Goal: Task Accomplishment & Management: Use online tool/utility

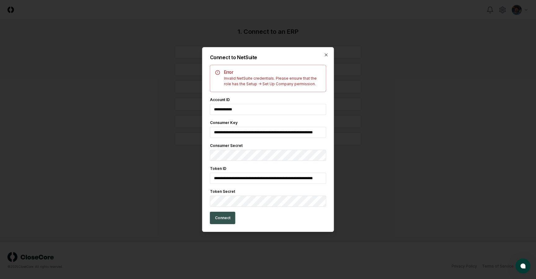
click at [224, 217] on button "Connect" at bounding box center [222, 218] width 25 height 12
click at [222, 221] on button "Connect" at bounding box center [222, 218] width 25 height 12
click at [254, 108] on input "**********" at bounding box center [268, 109] width 116 height 11
type input "**********"
click at [224, 217] on button "Connect" at bounding box center [222, 218] width 25 height 12
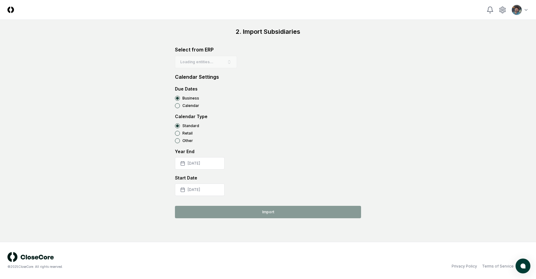
click at [275, 94] on form "Due Dates Business Calendar" at bounding box center [268, 97] width 186 height 23
click at [184, 105] on label "Calendar" at bounding box center [191, 106] width 17 height 4
click at [180, 105] on Dates-calendar "Calendar" at bounding box center [177, 105] width 5 height 5
click at [190, 97] on label "Business" at bounding box center [191, 99] width 17 height 4
click at [180, 97] on Dates-business "Business" at bounding box center [177, 98] width 5 height 5
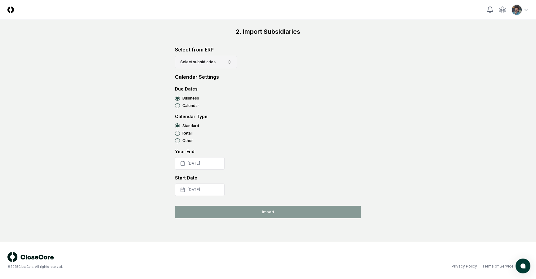
click at [198, 64] on span "Select subsidiaries" at bounding box center [197, 62] width 35 height 6
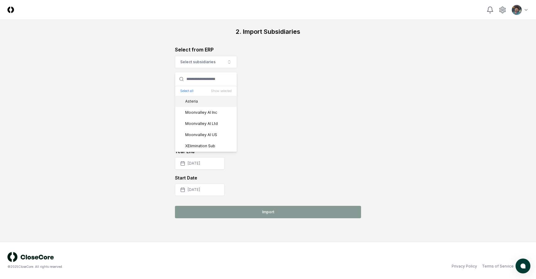
click at [188, 88] on div "Select all Show selected" at bounding box center [205, 91] width 61 height 10
click at [188, 89] on button "Select all" at bounding box center [186, 91] width 13 height 5
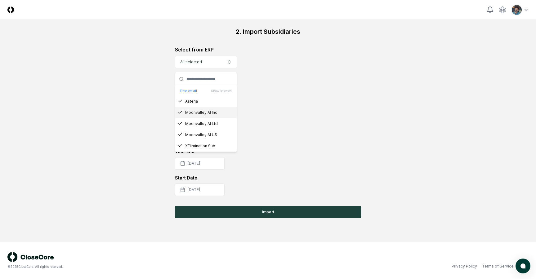
click at [258, 113] on div "Calendar Type" at bounding box center [268, 116] width 186 height 7
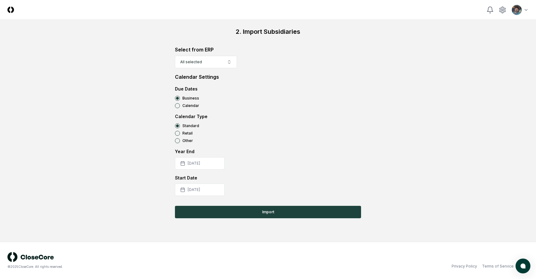
click at [191, 108] on label "Calendar" at bounding box center [191, 106] width 17 height 4
click at [180, 108] on Dates-calendar "Calendar" at bounding box center [177, 105] width 5 height 5
click at [191, 97] on label "Business" at bounding box center [191, 99] width 17 height 4
click at [180, 97] on Dates-business "Business" at bounding box center [177, 98] width 5 height 5
click at [210, 189] on button "2025-07-01" at bounding box center [200, 190] width 50 height 12
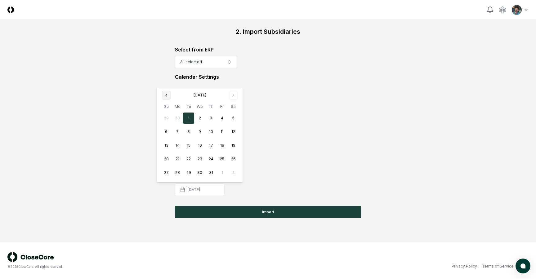
click at [166, 92] on button "Go to previous month" at bounding box center [166, 95] width 9 height 9
click at [166, 103] on th "Su" at bounding box center [166, 106] width 11 height 7
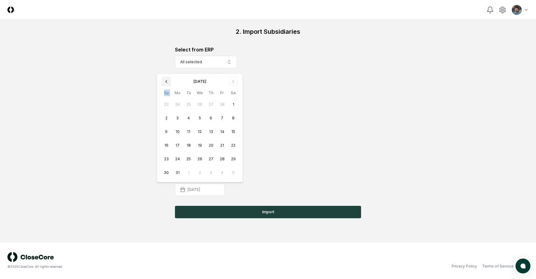
click at [166, 84] on icon "Go to previous month" at bounding box center [166, 81] width 5 height 5
click at [167, 97] on icon "Go to previous month" at bounding box center [166, 95] width 5 height 5
click at [201, 119] on button "1" at bounding box center [199, 118] width 11 height 11
click at [282, 146] on div "Select from ERP All selected Calendar Settings Due Dates Business Calendar Cale…" at bounding box center [268, 121] width 186 height 150
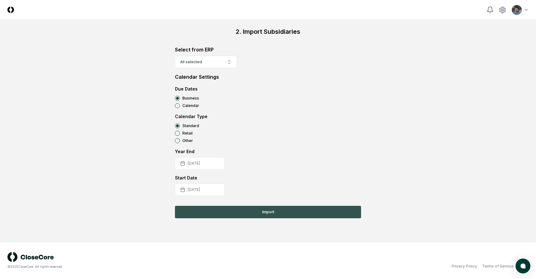
click at [264, 212] on button "Import" at bounding box center [268, 212] width 186 height 12
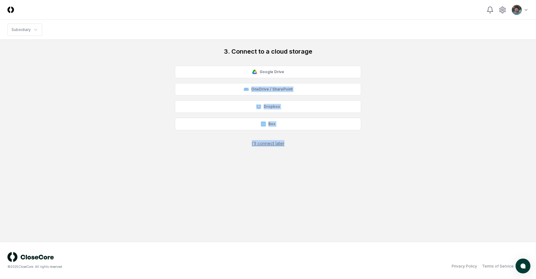
drag, startPoint x: 404, startPoint y: 156, endPoint x: 387, endPoint y: 83, distance: 74.4
click at [387, 83] on main "3. Connect to a cloud storage Google Drive OneDrive / SharePoint Dropbox Box I'…" at bounding box center [268, 141] width 536 height 202
click at [387, 83] on div "3. Connect to a cloud storage Google Drive OneDrive / SharePoint Dropbox Box I'…" at bounding box center [268, 97] width 522 height 100
drag, startPoint x: 378, startPoint y: 150, endPoint x: 226, endPoint y: 48, distance: 183.7
click at [226, 48] on main "3. Connect to a cloud storage Google Drive OneDrive / SharePoint Dropbox Box I'…" at bounding box center [268, 141] width 536 height 202
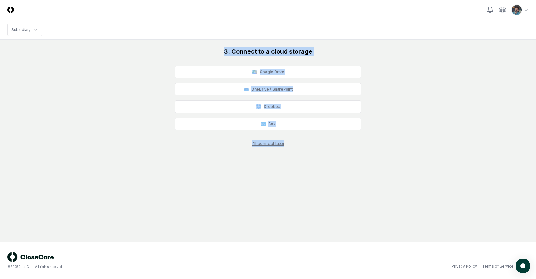
click at [210, 44] on main "3. Connect to a cloud storage Google Drive OneDrive / SharePoint Dropbox Box I'…" at bounding box center [268, 141] width 536 height 202
drag, startPoint x: 203, startPoint y: 35, endPoint x: 314, endPoint y: 164, distance: 169.3
click at [314, 164] on div "CloseCore Toggle navigation menu Toggle user menu Subsidiary 3. Connect to a cl…" at bounding box center [268, 139] width 536 height 279
click at [314, 164] on main "3. Connect to a cloud storage Google Drive OneDrive / SharePoint Dropbox Box I'…" at bounding box center [268, 141] width 536 height 202
drag, startPoint x: 314, startPoint y: 164, endPoint x: 177, endPoint y: 46, distance: 180.7
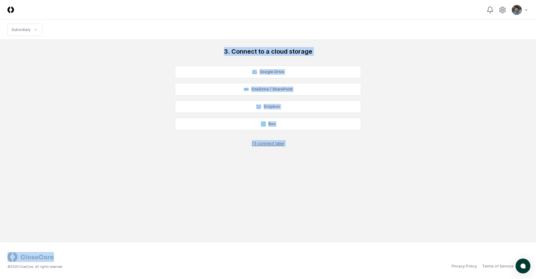
click at [177, 46] on main "3. Connect to a cloud storage Google Drive OneDrive / SharePoint Dropbox Box I'…" at bounding box center [268, 141] width 536 height 202
drag, startPoint x: 162, startPoint y: 44, endPoint x: 352, endPoint y: 158, distance: 221.4
click at [352, 158] on main "3. Connect to a cloud storage Google Drive OneDrive / SharePoint Dropbox Box I'…" at bounding box center [268, 141] width 536 height 202
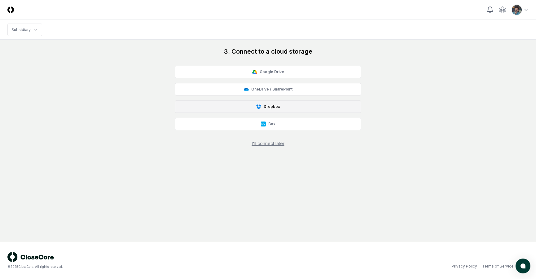
click at [265, 110] on button "Dropbox" at bounding box center [268, 107] width 186 height 12
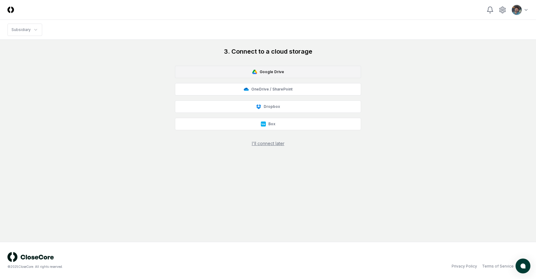
click at [294, 72] on button "Google Drive" at bounding box center [268, 72] width 186 height 12
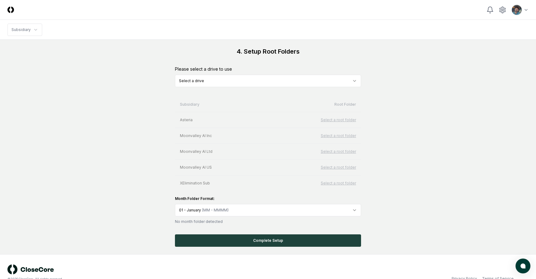
click at [227, 79] on html "CloseCore Toggle navigation menu Toggle user menu Subsidiary 4. Setup Root Fold…" at bounding box center [268, 146] width 536 height 292
click at [147, 102] on div "4. Setup Root Folders Please select a drive to use CloseCore Demo Subsidiary Ro…" at bounding box center [268, 147] width 522 height 200
click at [129, 209] on div "4. Setup Root Folders Please select a drive to use CloseCore Demo Subsidiary Ro…" at bounding box center [268, 147] width 522 height 200
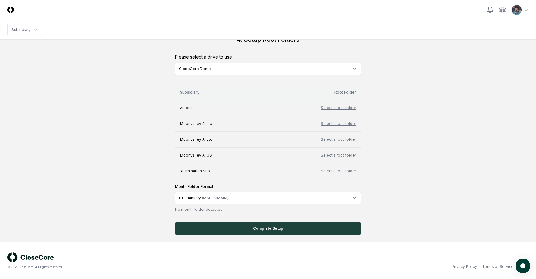
click at [346, 88] on th "Root Folder" at bounding box center [313, 92] width 96 height 15
click at [344, 91] on th "Root Folder" at bounding box center [313, 92] width 96 height 15
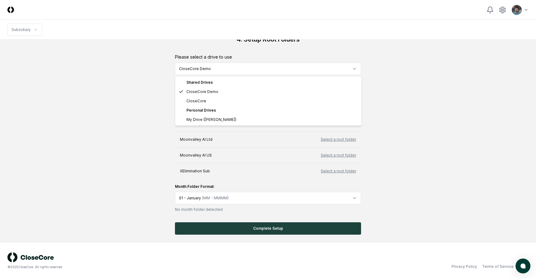
click at [330, 70] on html "CloseCore Toggle navigation menu Toggle user menu Subsidiary 4. Setup Root Fold…" at bounding box center [268, 134] width 536 height 292
click at [99, 107] on html "CloseCore Toggle navigation menu Toggle user menu Subsidiary 4. Setup Root Fold…" at bounding box center [268, 134] width 536 height 292
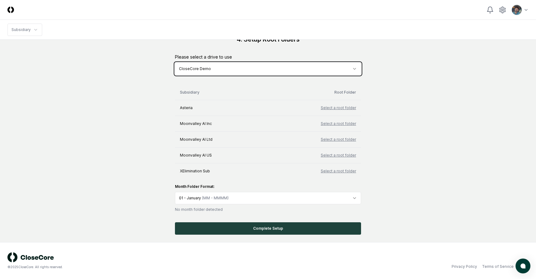
scroll to position [0, 0]
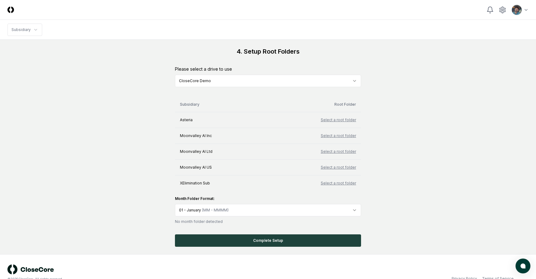
click at [233, 78] on html "CloseCore Toggle navigation menu Toggle user menu Subsidiary 4. Setup Root Fold…" at bounding box center [268, 146] width 536 height 292
click at [212, 83] on html "CloseCore Toggle navigation menu Toggle user menu Subsidiary 4. Setup Root Fold…" at bounding box center [268, 146] width 536 height 292
click at [158, 129] on div "4. Setup Root Folders Please select a drive to use CloseCore Demo Subsidiary Ro…" at bounding box center [268, 147] width 522 height 200
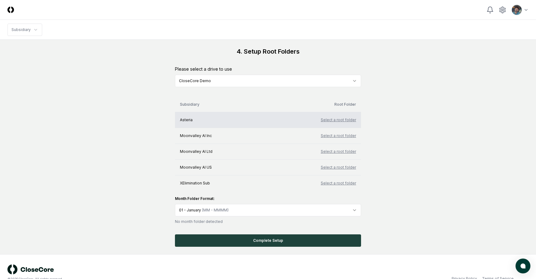
click at [335, 120] on button "Select a root folder" at bounding box center [338, 120] width 35 height 6
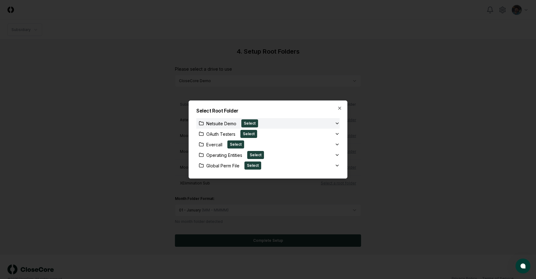
click at [338, 123] on icon "button" at bounding box center [337, 123] width 5 height 5
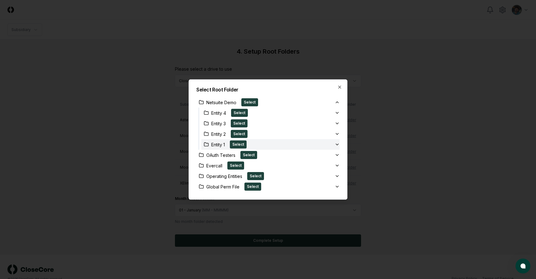
click at [305, 147] on div "Entity 1 Select" at bounding box center [267, 145] width 133 height 8
click at [241, 145] on button "Select" at bounding box center [238, 145] width 17 height 8
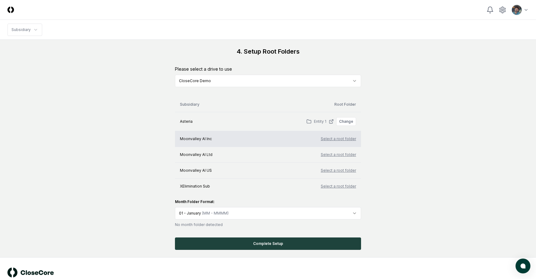
click at [334, 139] on button "Select a root folder" at bounding box center [338, 139] width 35 height 6
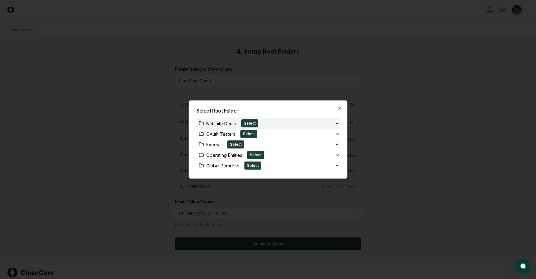
click at [296, 123] on div "Netsuite Demo Select" at bounding box center [266, 124] width 138 height 8
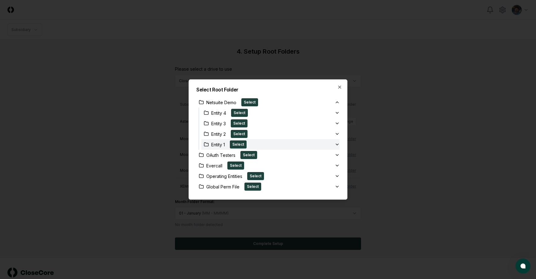
drag, startPoint x: 241, startPoint y: 134, endPoint x: 312, endPoint y: 139, distance: 71.0
click at [312, 139] on div "Entity 4 Select Entity 3 Select Entity 2 Select Entity 1 Select" at bounding box center [270, 129] width 138 height 42
click at [238, 137] on button "Select" at bounding box center [239, 134] width 17 height 8
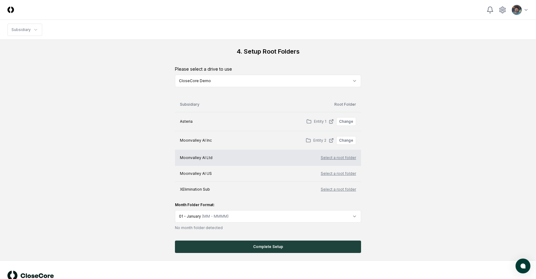
click at [338, 158] on button "Select a root folder" at bounding box center [338, 158] width 35 height 6
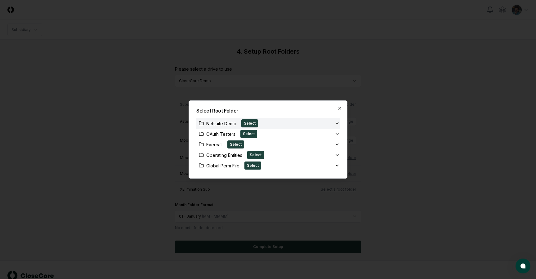
click at [310, 122] on div "Netsuite Demo Select" at bounding box center [266, 124] width 138 height 8
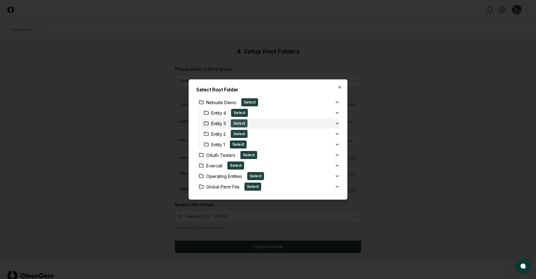
click at [238, 124] on button "Select" at bounding box center [239, 124] width 17 height 8
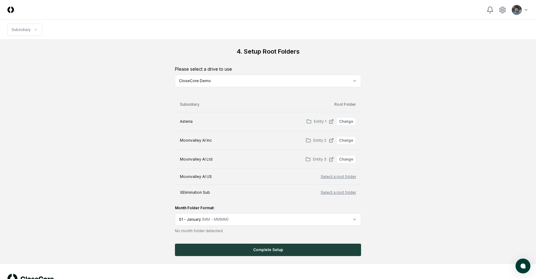
click at [341, 206] on div "Month Folder Format:" at bounding box center [268, 209] width 186 height 6
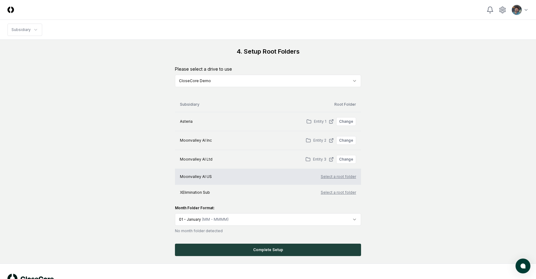
click at [341, 176] on button "Select a root folder" at bounding box center [338, 177] width 35 height 6
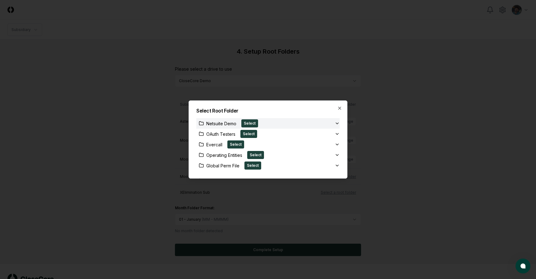
click at [338, 123] on icon "button" at bounding box center [337, 123] width 2 height 1
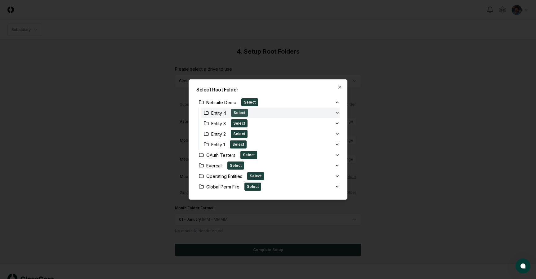
click at [242, 110] on button "Select" at bounding box center [239, 113] width 17 height 8
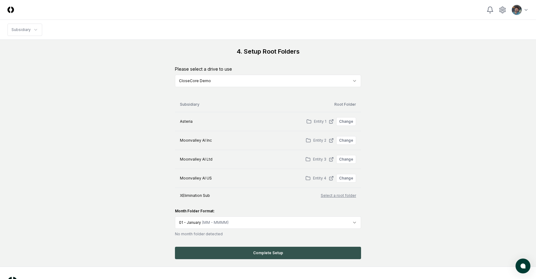
click at [260, 251] on button "Complete Setup" at bounding box center [268, 253] width 186 height 12
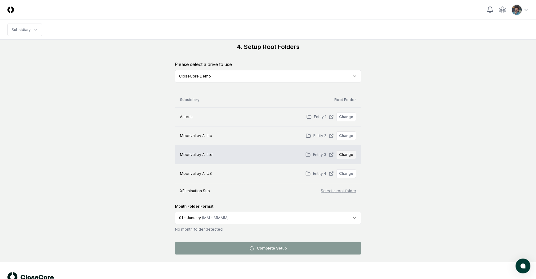
scroll to position [2, 0]
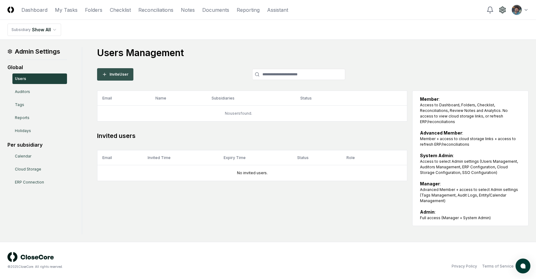
click at [120, 74] on button "Invite User" at bounding box center [115, 74] width 36 height 12
click at [30, 10] on link "Dashboard" at bounding box center [34, 9] width 26 height 7
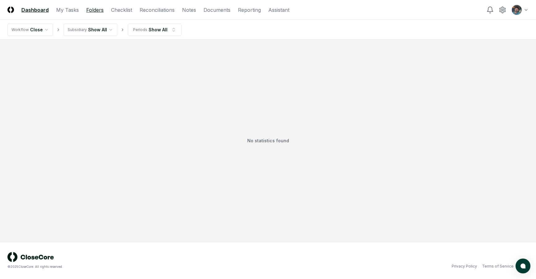
click at [88, 9] on link "Folders" at bounding box center [94, 9] width 17 height 7
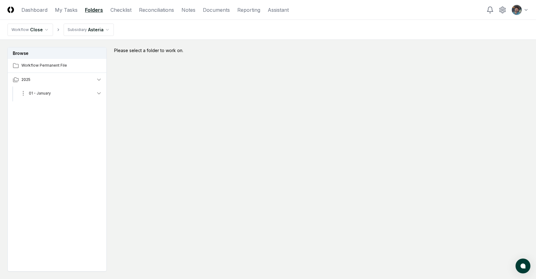
click at [63, 96] on button "01 - January" at bounding box center [61, 94] width 92 height 14
click at [46, 93] on span "01 - January" at bounding box center [40, 94] width 22 height 6
click at [522, 11] on html "CloseCore Dashboard My Tasks Folders Checklist Reconciliations Notes Documents …" at bounding box center [268, 158] width 536 height 317
click at [355, 62] on html "CloseCore Dashboard My Tasks Folders Checklist Reconciliations Notes Documents …" at bounding box center [268, 158] width 536 height 317
click at [80, 95] on button "01 - January" at bounding box center [61, 94] width 92 height 14
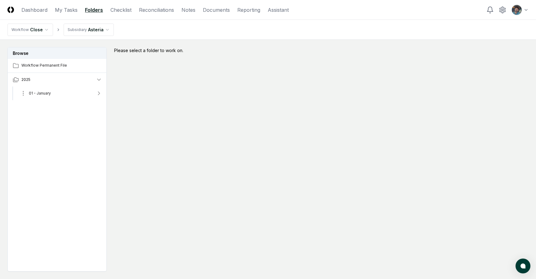
click at [80, 95] on button "01 - January" at bounding box center [61, 94] width 92 height 14
click at [103, 28] on html "CloseCore Dashboard My Tasks Folders Checklist Reconciliations Notes Documents …" at bounding box center [268, 158] width 536 height 317
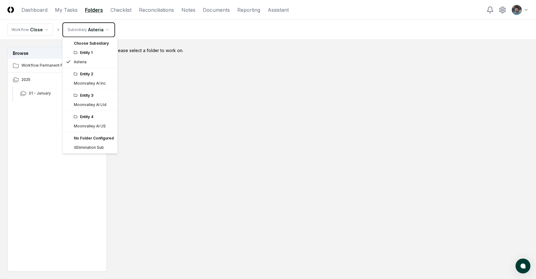
click at [144, 122] on html "CloseCore Dashboard My Tasks Folders Checklist Reconciliations Notes Documents …" at bounding box center [268, 158] width 536 height 317
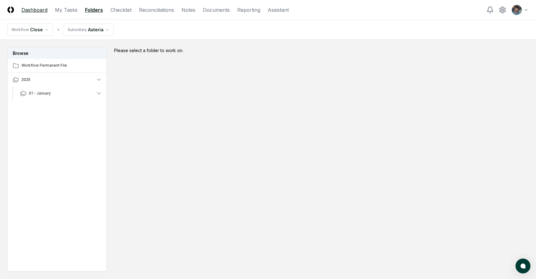
click at [34, 9] on link "Dashboard" at bounding box center [34, 9] width 26 height 7
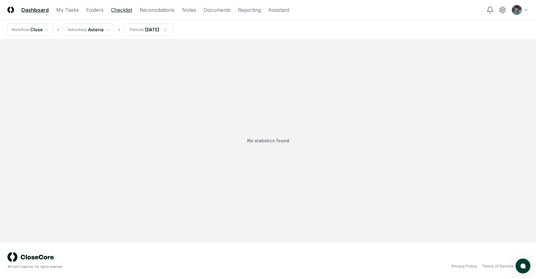
click at [117, 11] on link "Checklist" at bounding box center [121, 9] width 21 height 7
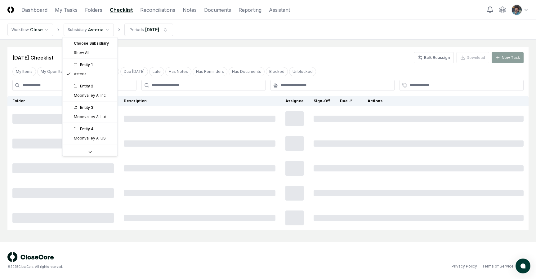
click at [101, 29] on html "CloseCore Dashboard My Tasks Folders Checklist Reconciliations Notes Documents …" at bounding box center [268, 139] width 536 height 279
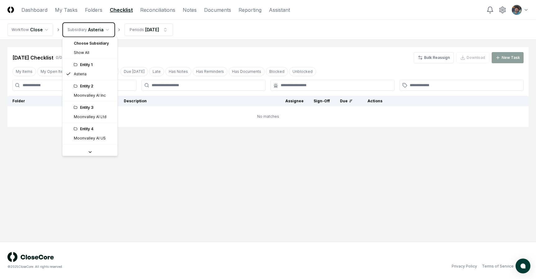
click at [116, 13] on html "CloseCore Dashboard My Tasks Folders Checklist Reconciliations Notes Documents …" at bounding box center [268, 139] width 536 height 279
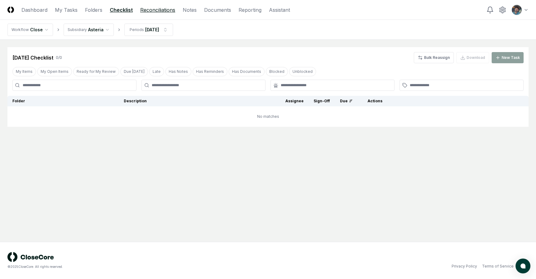
click at [149, 11] on link "Reconciliations" at bounding box center [157, 9] width 35 height 7
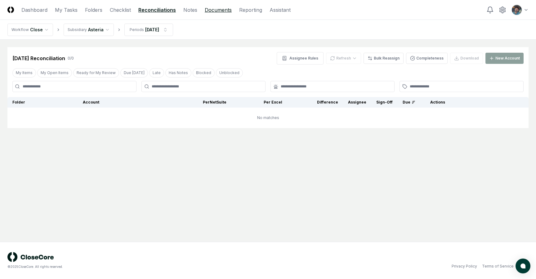
click at [215, 10] on link "Documents" at bounding box center [218, 9] width 27 height 7
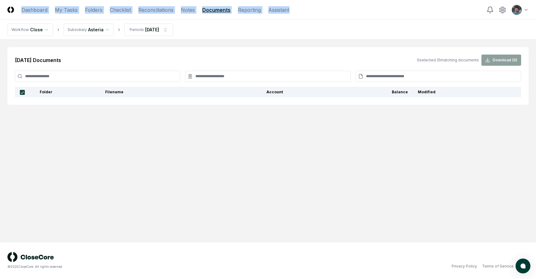
drag, startPoint x: 18, startPoint y: 8, endPoint x: 349, endPoint y: 17, distance: 331.1
click at [349, 17] on header "CloseCore Dashboard My Tasks Folders Checklist Reconciliations Notes Documents …" at bounding box center [268, 10] width 536 height 20
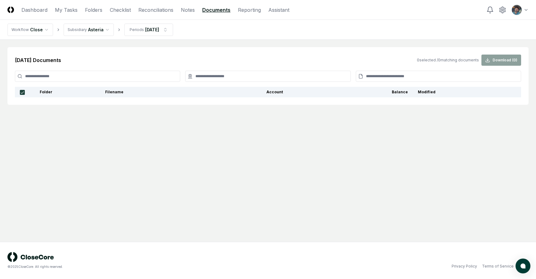
click at [338, 10] on header "CloseCore Dashboard My Tasks Folders Checklist Reconciliations Notes Documents …" at bounding box center [268, 10] width 536 height 20
click at [333, 19] on header "CloseCore Dashboard My Tasks Folders Checklist Reconciliations Notes Documents …" at bounding box center [268, 10] width 536 height 20
click at [297, 30] on nav "Workflow Close Subsidiary Asteria Periods [DATE]" at bounding box center [268, 30] width 536 height 20
drag, startPoint x: 295, startPoint y: 30, endPoint x: 308, endPoint y: 18, distance: 17.1
click at [308, 18] on div "CloseCore Dashboard My Tasks Folders Checklist Reconciliations Notes Documents …" at bounding box center [268, 139] width 536 height 279
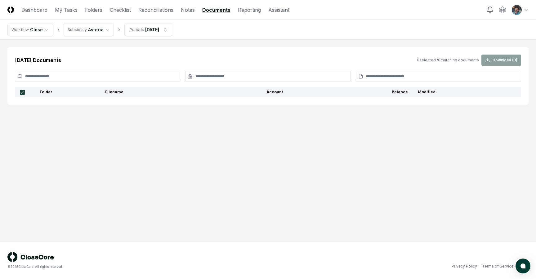
click at [308, 18] on header "CloseCore Dashboard My Tasks Folders Checklist Reconciliations Notes Documents …" at bounding box center [268, 10] width 536 height 20
drag, startPoint x: 310, startPoint y: 19, endPoint x: 255, endPoint y: 25, distance: 55.6
click at [255, 25] on div "CloseCore Dashboard My Tasks Folders Checklist Reconciliations Notes Documents …" at bounding box center [268, 139] width 536 height 279
click at [255, 25] on nav "Workflow Close Subsidiary Asteria Periods [DATE]" at bounding box center [268, 30] width 536 height 20
drag, startPoint x: 301, startPoint y: 27, endPoint x: 243, endPoint y: 44, distance: 60.3
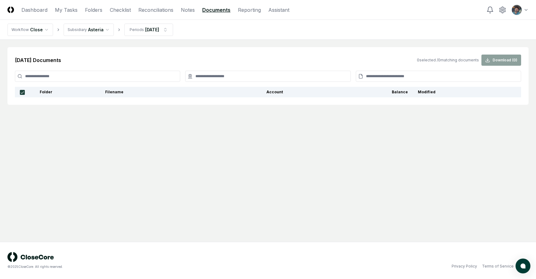
click at [243, 44] on div "CloseCore Dashboard My Tasks Folders Checklist Reconciliations Notes Documents …" at bounding box center [268, 139] width 536 height 279
click at [219, 38] on nav "Workflow Close Subsidiary Asteria Periods [DATE]" at bounding box center [268, 30] width 536 height 20
click at [57, 10] on link "My Tasks" at bounding box center [66, 9] width 23 height 7
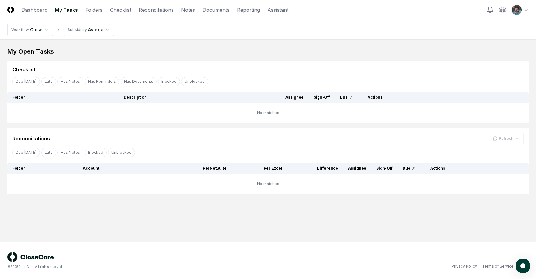
click at [526, 9] on html "CloseCore Dashboard My Tasks Folders Checklist Reconciliations Notes Documents …" at bounding box center [268, 139] width 536 height 279
click at [501, 35] on div "NetSuite Demo" at bounding box center [504, 32] width 50 height 9
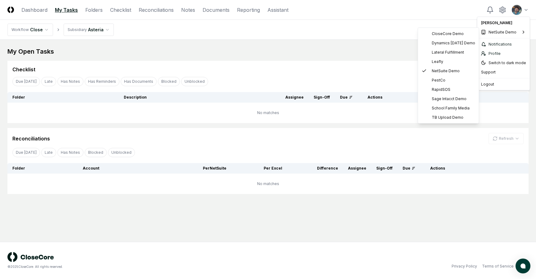
click at [359, 26] on html "CloseCore Dashboard My Tasks Folders Checklist Reconciliations Notes Documents …" at bounding box center [268, 139] width 536 height 279
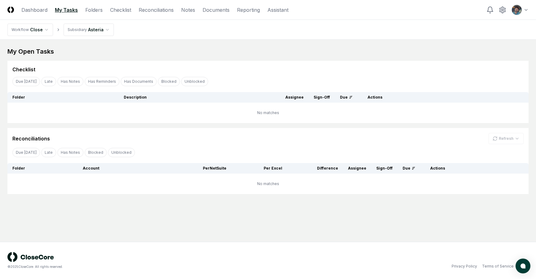
click at [209, 49] on div "My Open Tasks" at bounding box center [268, 51] width 522 height 9
click at [170, 47] on div "My Open Tasks" at bounding box center [268, 51] width 522 height 9
click at [157, 50] on div "My Open Tasks" at bounding box center [268, 51] width 522 height 9
click at [528, 15] on html "CloseCore Dashboard My Tasks Folders Checklist Reconciliations Notes Documents …" at bounding box center [268, 139] width 536 height 279
click at [366, 62] on html "CloseCore Dashboard My Tasks Folders Checklist Reconciliations Notes Documents …" at bounding box center [268, 139] width 536 height 279
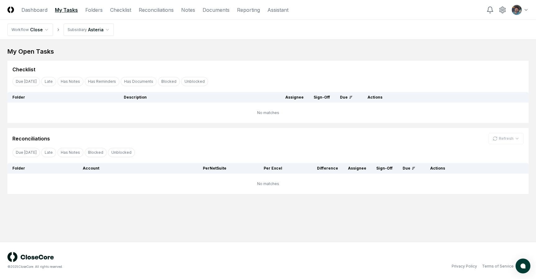
click at [178, 50] on div "My Open Tasks" at bounding box center [268, 51] width 522 height 9
